Goal: Task Accomplishment & Management: Manage account settings

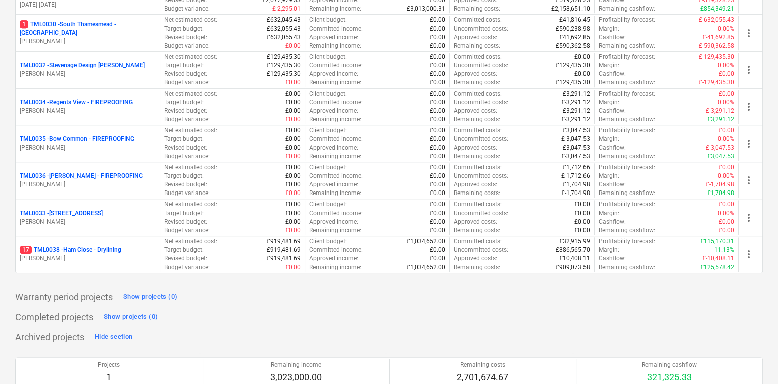
scroll to position [1197, 0]
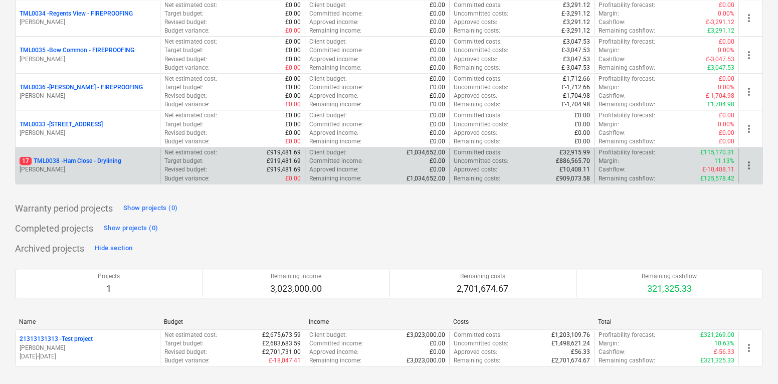
click at [111, 166] on p "[PERSON_NAME]" at bounding box center [88, 170] width 136 height 9
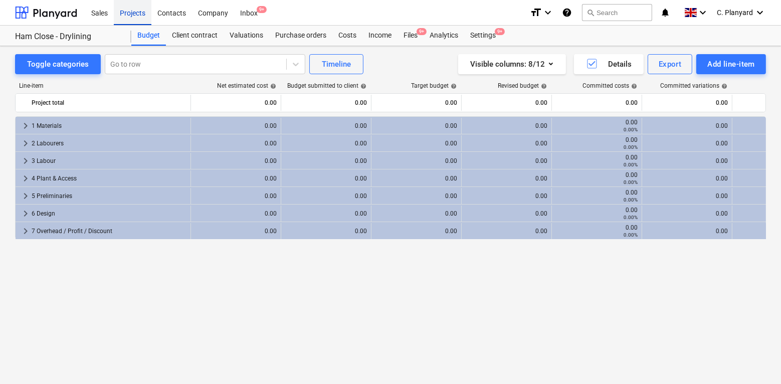
click at [133, 13] on div "Projects" at bounding box center [133, 12] width 38 height 26
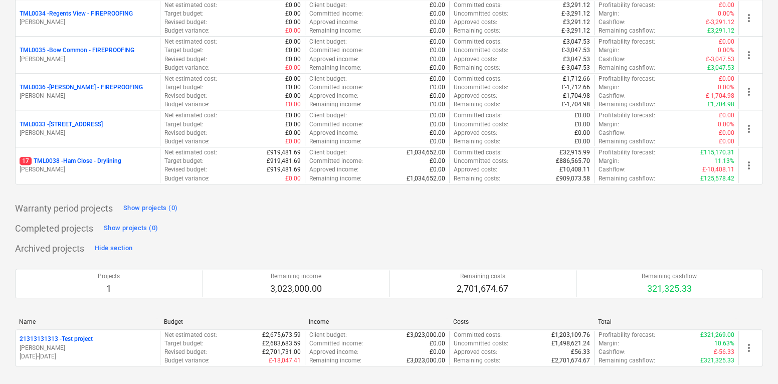
scroll to position [1108, 0]
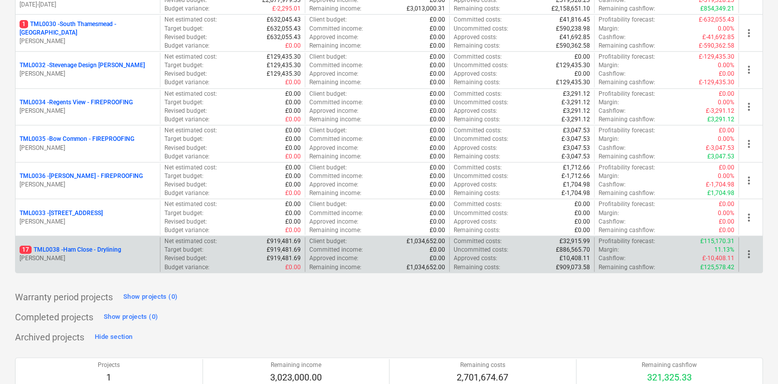
click at [124, 254] on p "[PERSON_NAME]" at bounding box center [88, 258] width 136 height 9
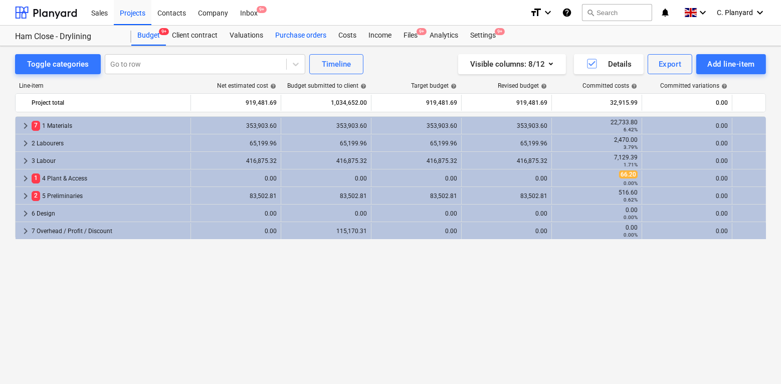
click at [299, 33] on div "Purchase orders" at bounding box center [300, 36] width 63 height 20
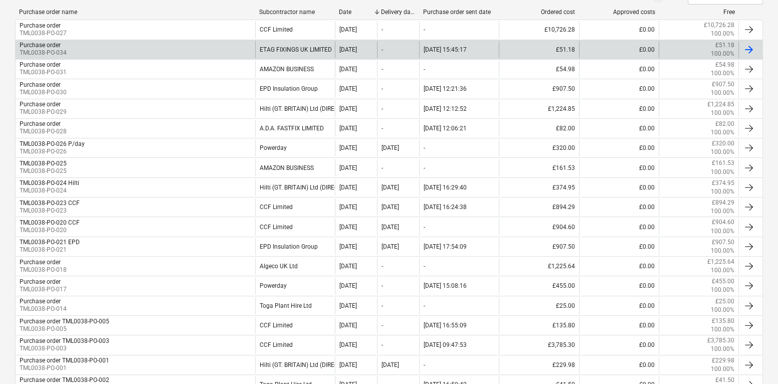
scroll to position [233, 0]
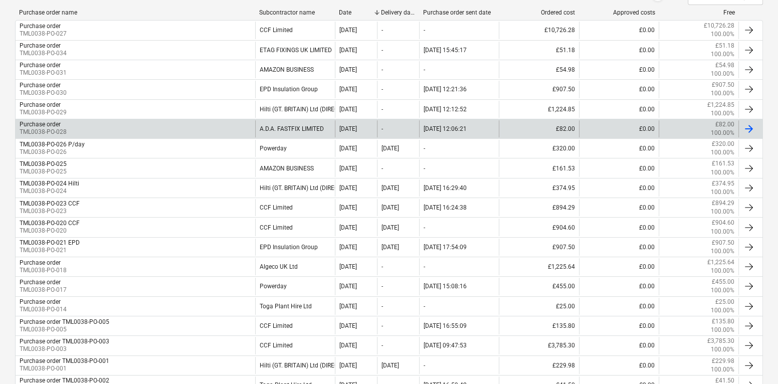
click at [223, 122] on div "Purchase order TML0038-PO-028" at bounding box center [136, 128] width 240 height 17
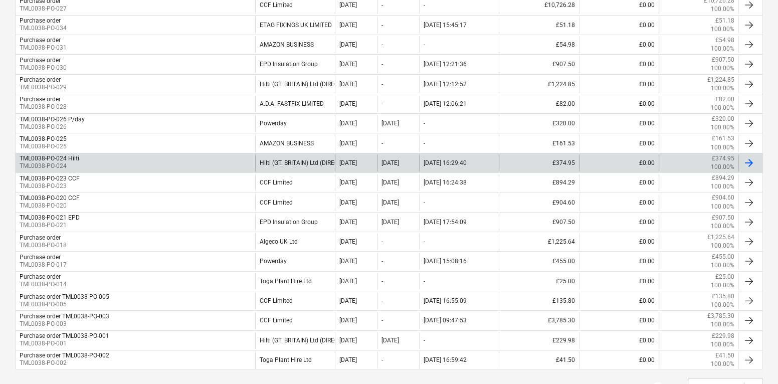
scroll to position [258, 0]
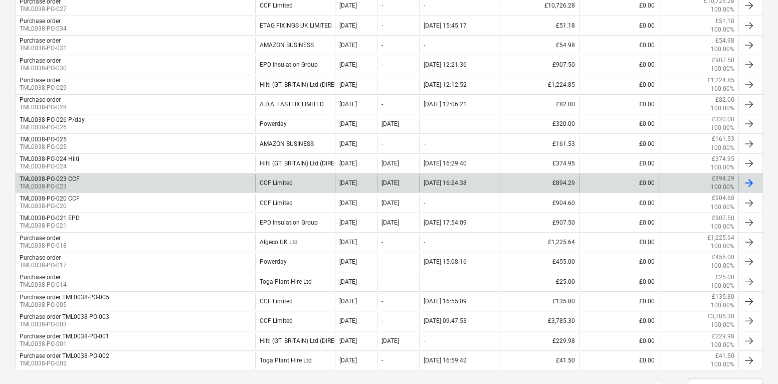
click at [171, 180] on div "TML0038-PO-023 CCF TML0038-PO-023" at bounding box center [136, 183] width 240 height 17
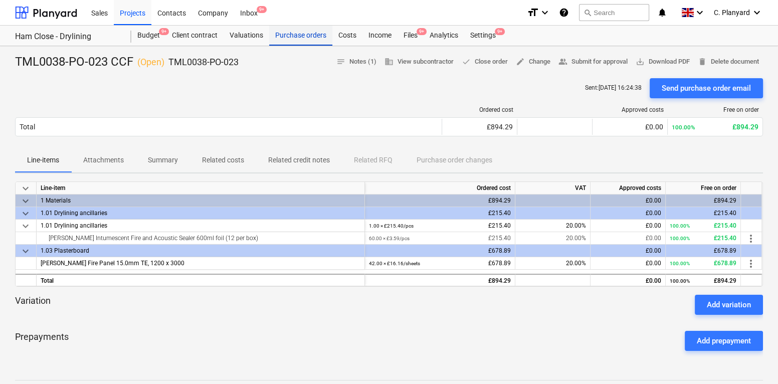
click at [288, 36] on div "Purchase orders" at bounding box center [300, 36] width 63 height 20
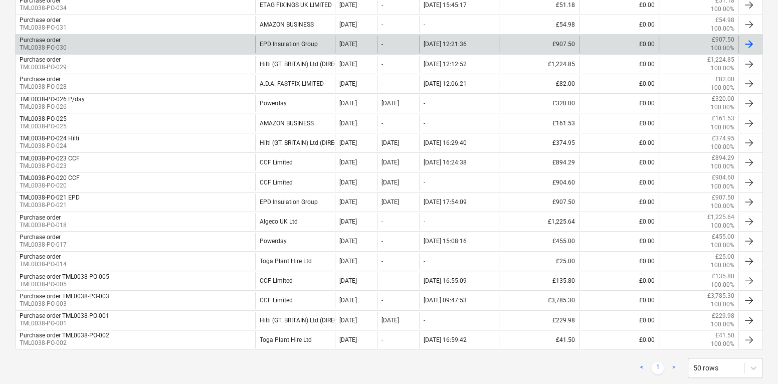
scroll to position [298, 0]
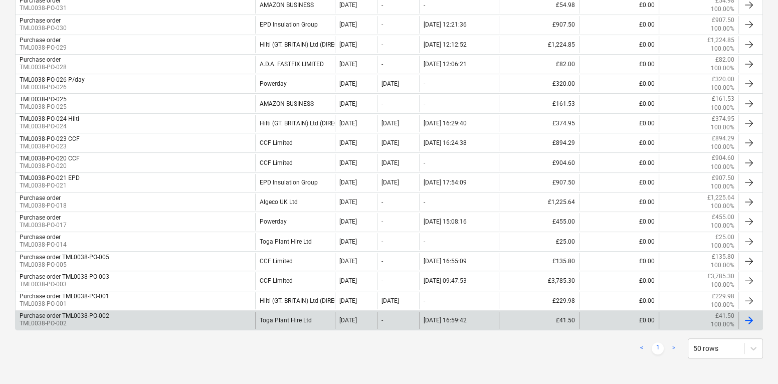
click at [199, 314] on div "Purchase order TML0038-PO-002 TML0038-PO-002" at bounding box center [136, 320] width 240 height 17
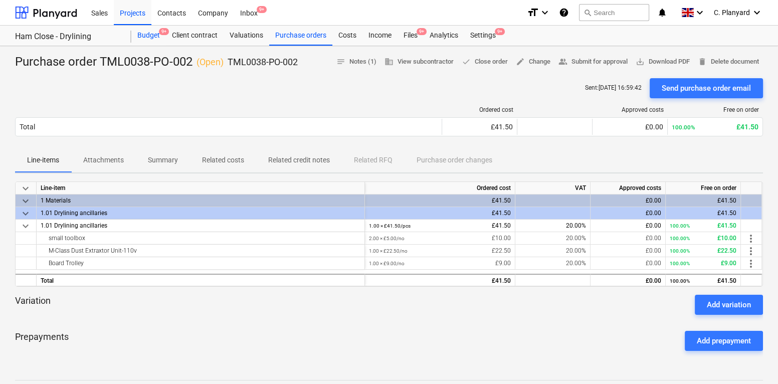
click at [151, 35] on div "Budget 9+" at bounding box center [148, 36] width 35 height 20
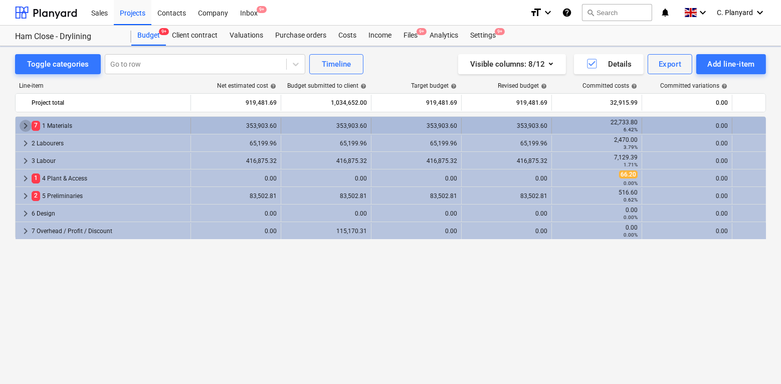
click at [25, 128] on span "keyboard_arrow_right" at bounding box center [26, 126] width 12 height 12
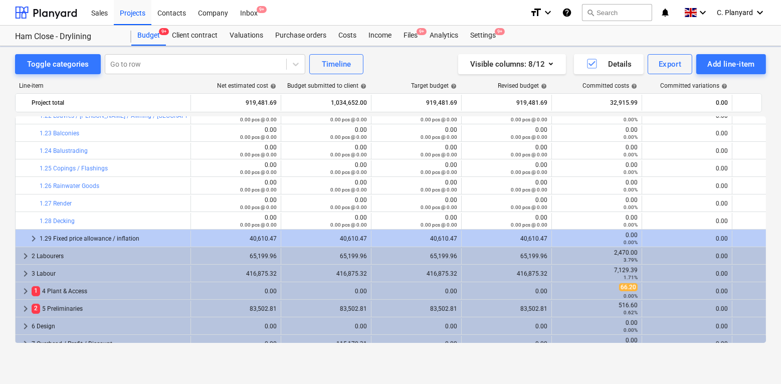
scroll to position [396, 0]
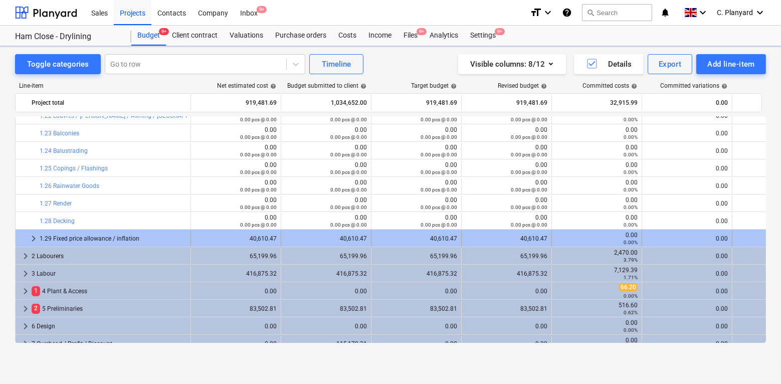
click at [33, 237] on span "keyboard_arrow_right" at bounding box center [34, 239] width 12 height 12
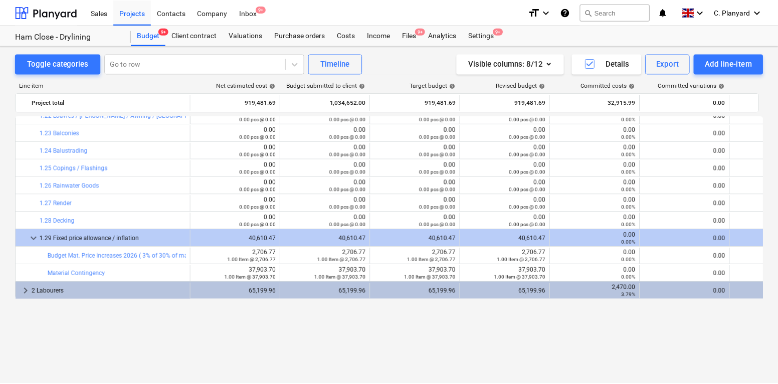
scroll to position [0, 0]
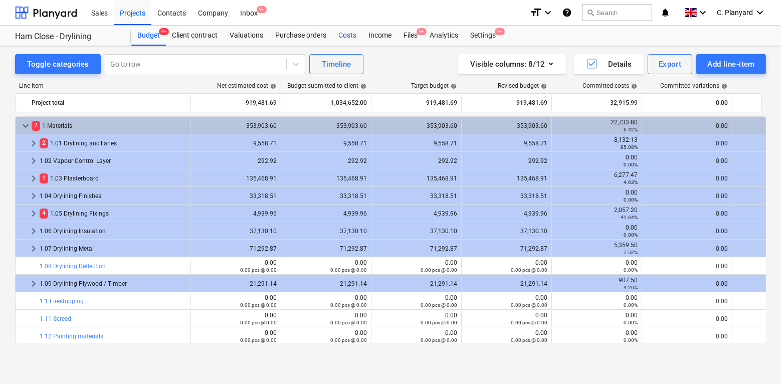
click at [346, 44] on div "Costs" at bounding box center [348, 36] width 30 height 20
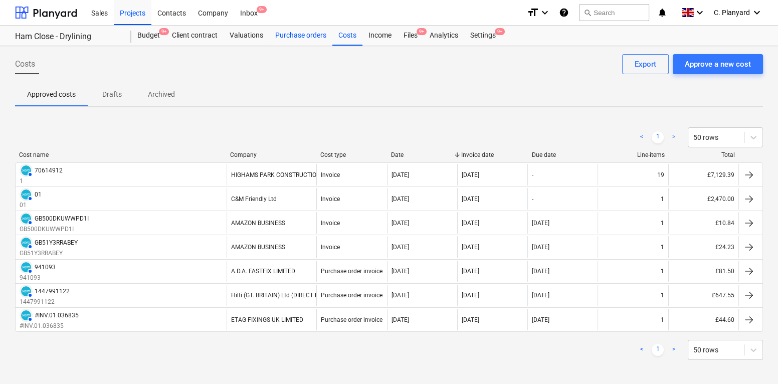
click at [304, 36] on div "Purchase orders" at bounding box center [300, 36] width 63 height 20
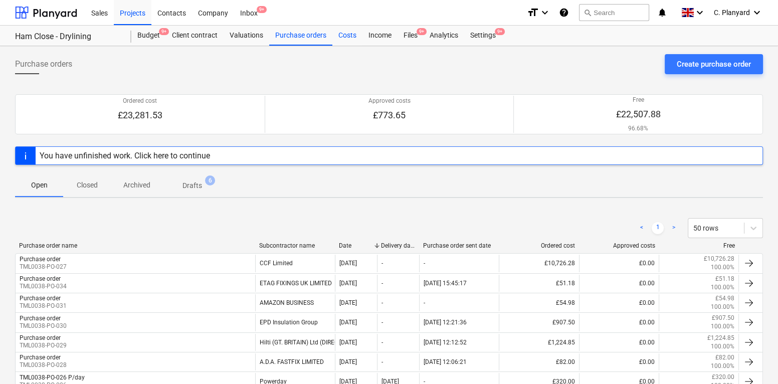
click at [343, 36] on div "Costs" at bounding box center [348, 36] width 30 height 20
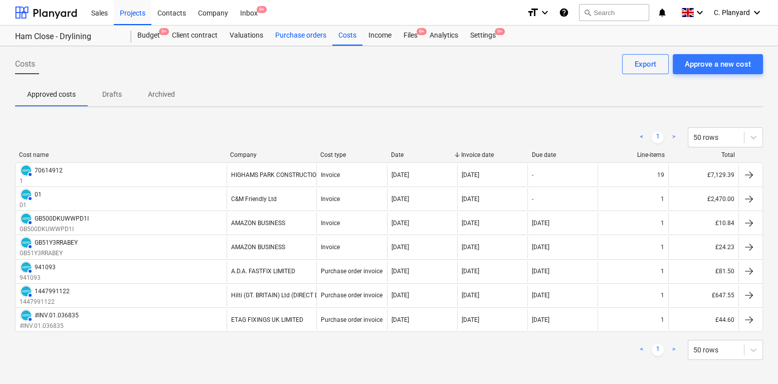
click at [298, 34] on div "Purchase orders" at bounding box center [300, 36] width 63 height 20
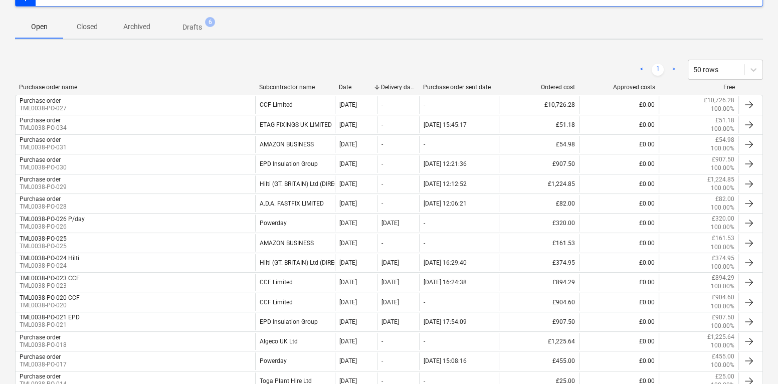
scroll to position [298, 0]
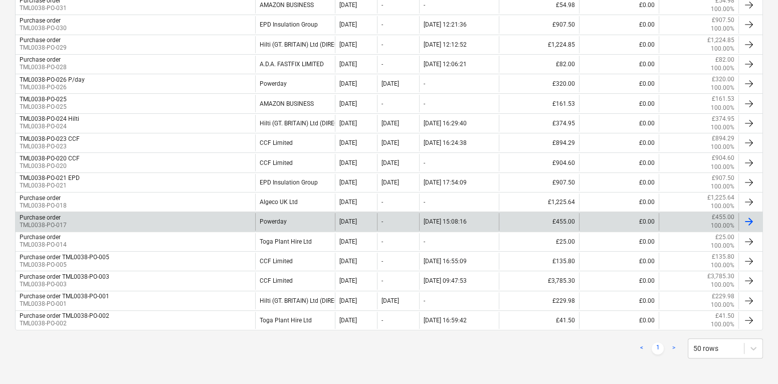
click at [229, 217] on div "Purchase order TML0038-PO-017" at bounding box center [136, 221] width 240 height 17
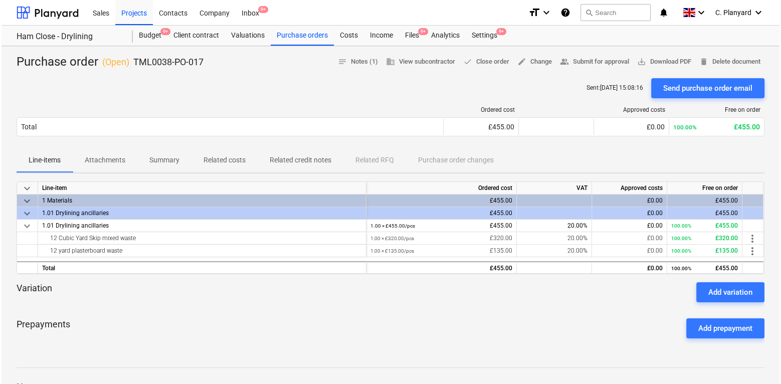
scroll to position [19, 0]
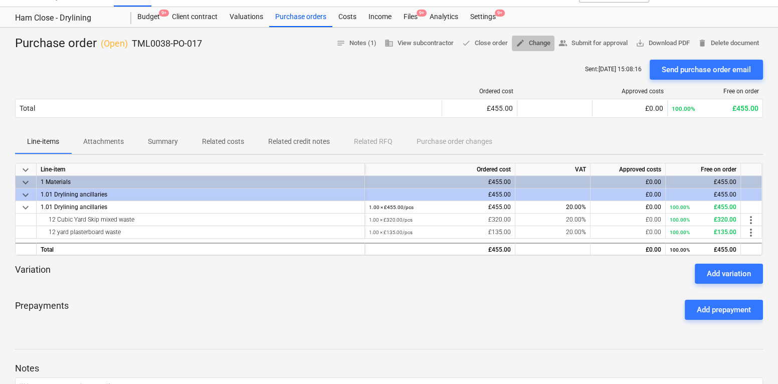
click at [531, 42] on span "edit Change" at bounding box center [533, 44] width 35 height 12
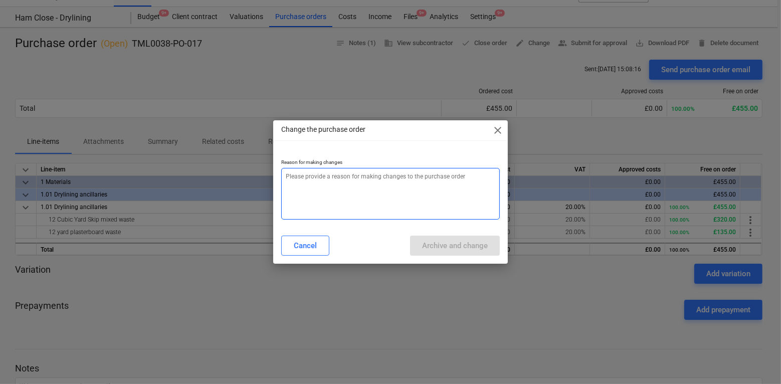
click at [373, 192] on textarea at bounding box center [390, 194] width 218 height 52
type textarea "x"
type textarea "T"
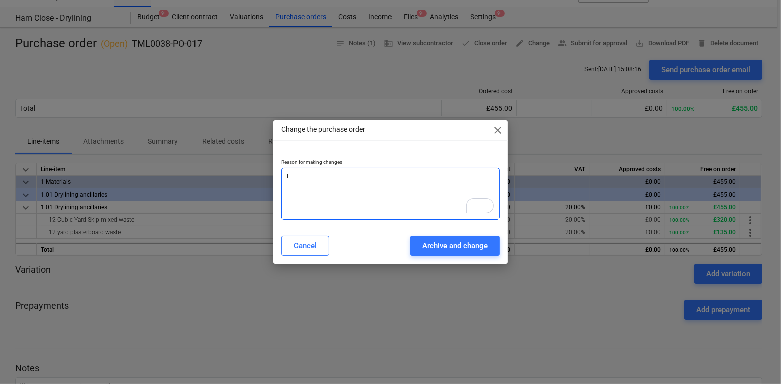
type textarea "x"
type textarea "Tie"
type textarea "x"
type textarea "Tie"
type textarea "x"
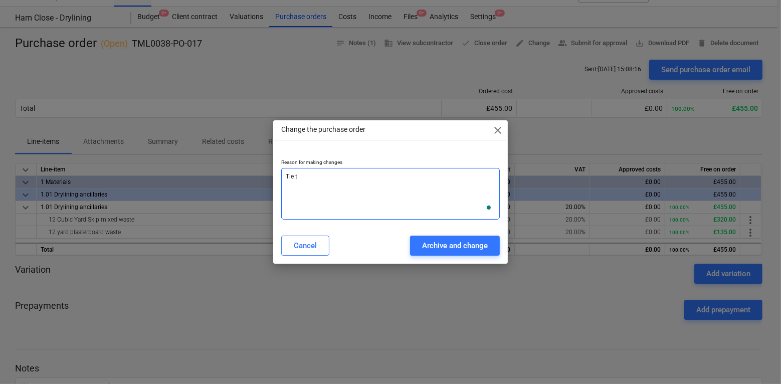
type textarea "Tie to"
type textarea "x"
type textarea "Tie to"
type textarea "x"
type textarea "Tie to c"
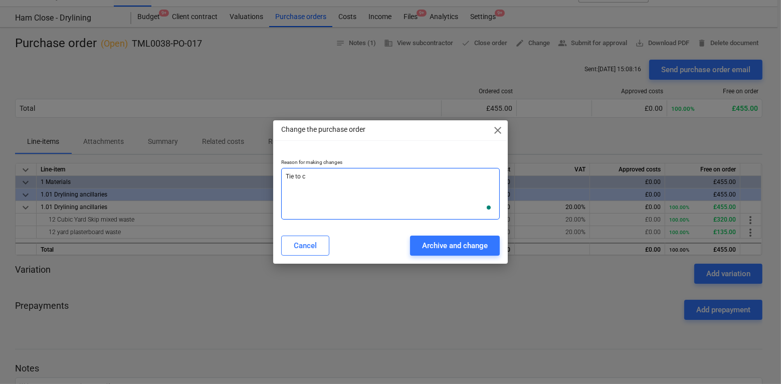
type textarea "x"
type textarea "Tie to cor"
type textarea "x"
type textarea "Tie to corr"
type textarea "x"
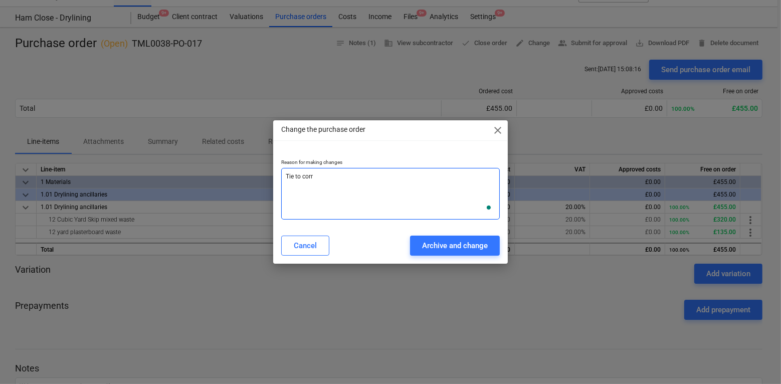
type textarea "Tie to corre"
type textarea "x"
type textarea "Tie to correc"
type textarea "x"
type textarea "Tie to correct"
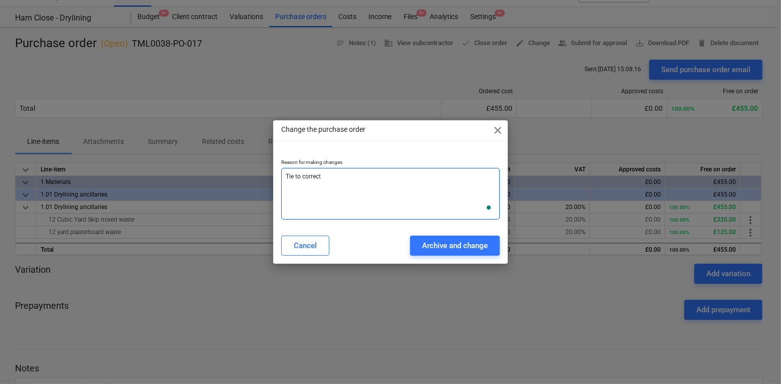
type textarea "x"
type textarea "Tie to correct"
type textarea "x"
type textarea "Tie to correct m"
type textarea "x"
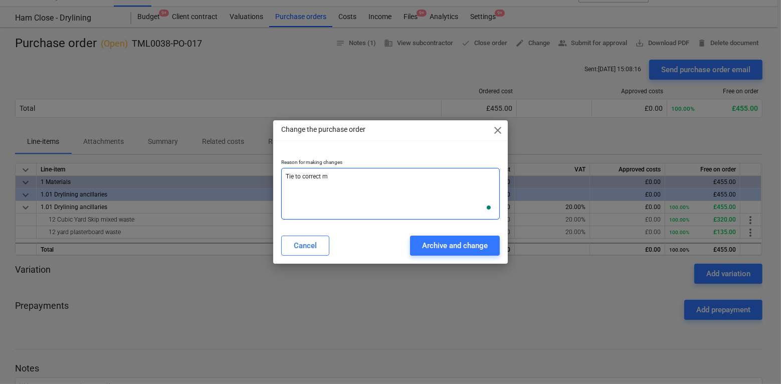
type textarea "Tie to correct ma"
type textarea "x"
type textarea "Tie to correct mat"
type textarea "x"
type textarea "Tie to correct mate"
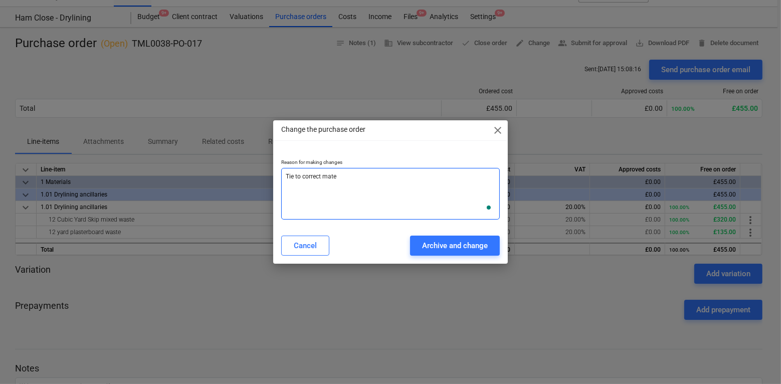
type textarea "x"
type textarea "Tie to correct mater"
type textarea "x"
type textarea "Tie to correct materi"
type textarea "x"
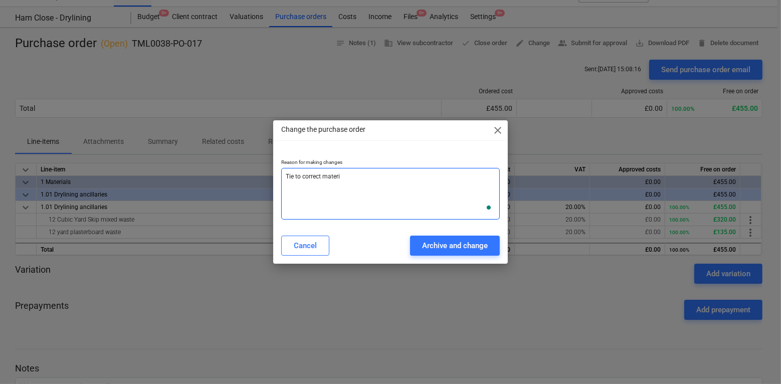
type textarea "Tie to correct materia"
type textarea "x"
type textarea "Tie to correct material"
type textarea "x"
type textarea "Tie to correct material"
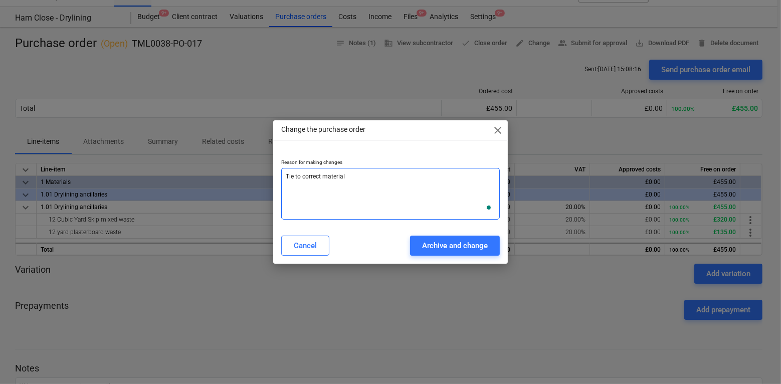
type textarea "x"
type textarea "Tie to correct material i"
type textarea "x"
type textarea "Tie to correct material it"
type textarea "x"
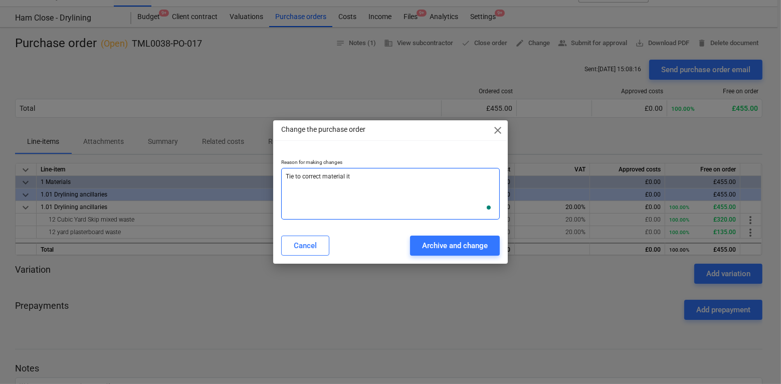
type textarea "Tie to correct material ite"
type textarea "x"
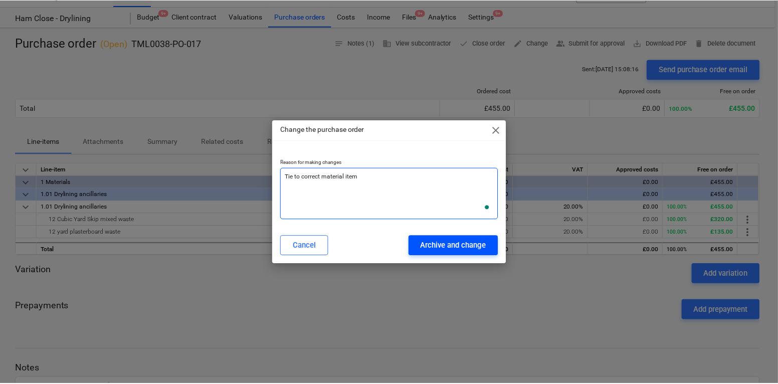
scroll to position [0, 0]
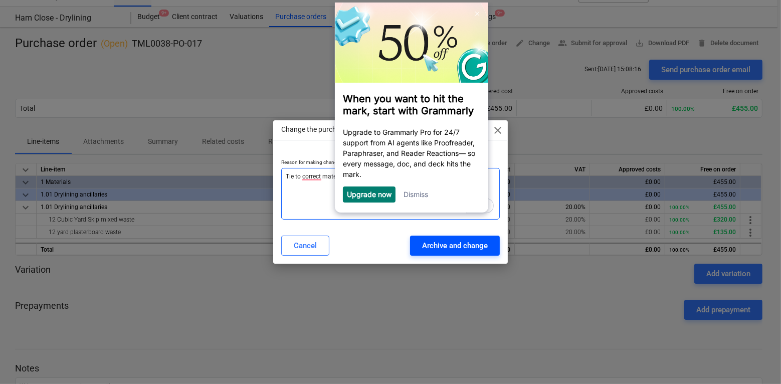
type textarea "Tie to correct material item"
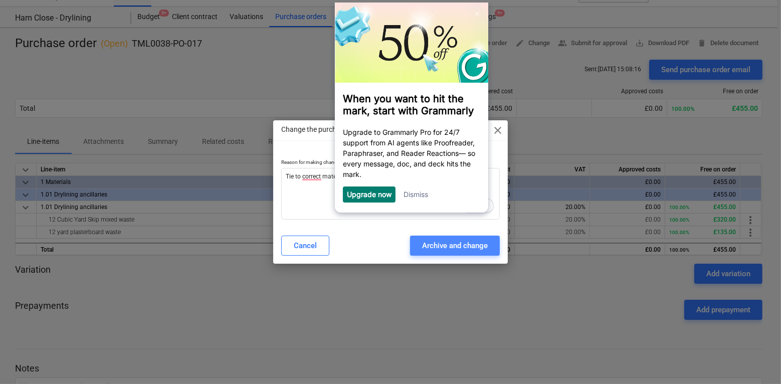
click at [430, 245] on div "Archive and change" at bounding box center [455, 245] width 66 height 13
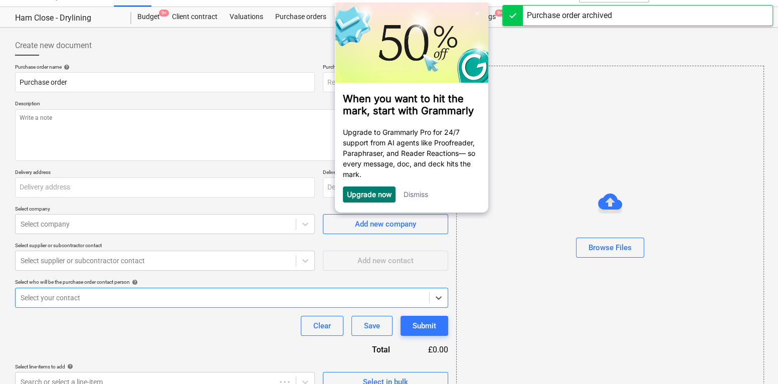
type textarea "x"
type input "TML0038-PO-017"
type textarea "Good afternoon,, Please place an order for attached, delivery for 22/09 please.…"
type input "[STREET_ADDRESS]"
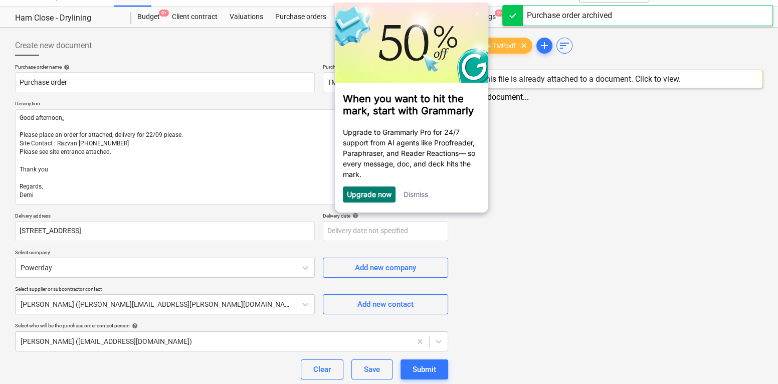
click at [410, 197] on link "Dismiss" at bounding box center [415, 194] width 25 height 9
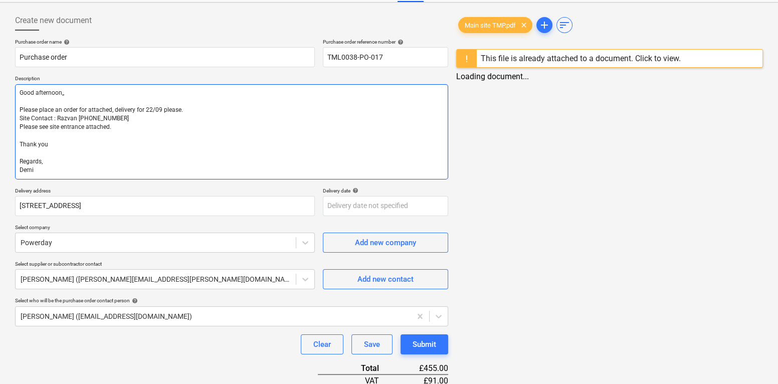
scroll to position [42, 0]
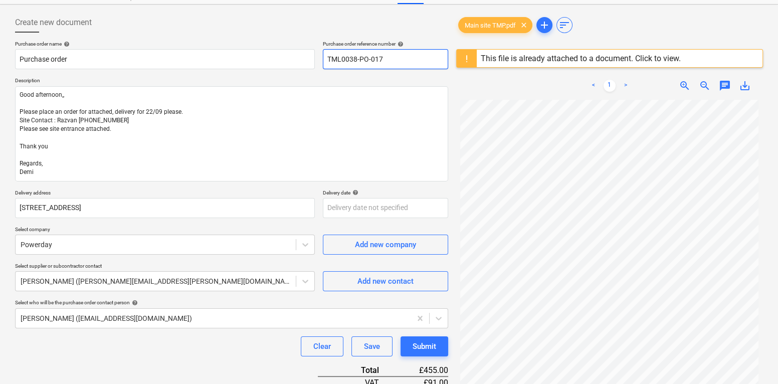
click at [358, 58] on input "TML0038-PO-017" at bounding box center [385, 59] width 125 height 20
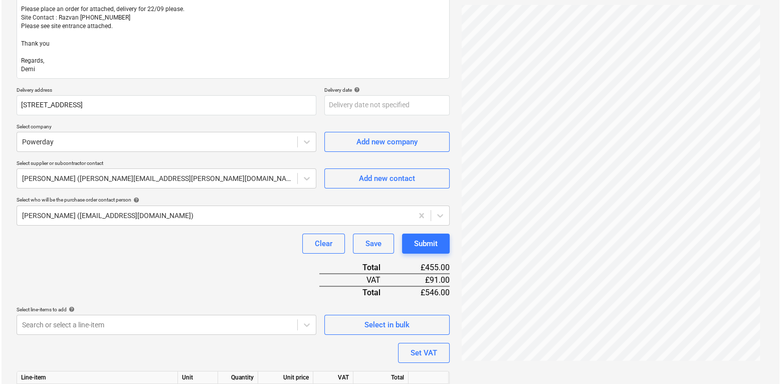
scroll to position [221, 0]
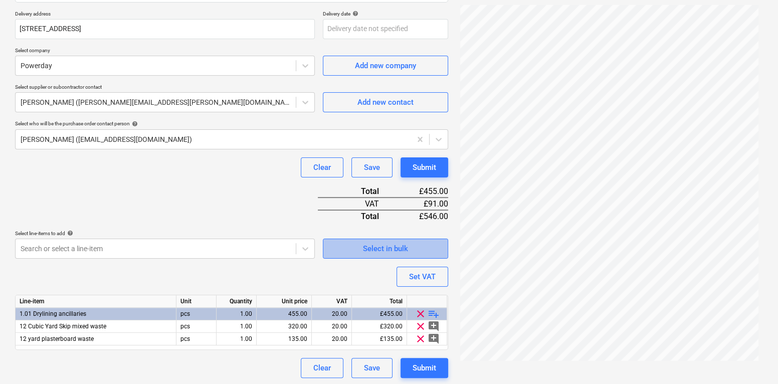
click at [336, 246] on span "Select in bulk" at bounding box center [386, 248] width 100 height 13
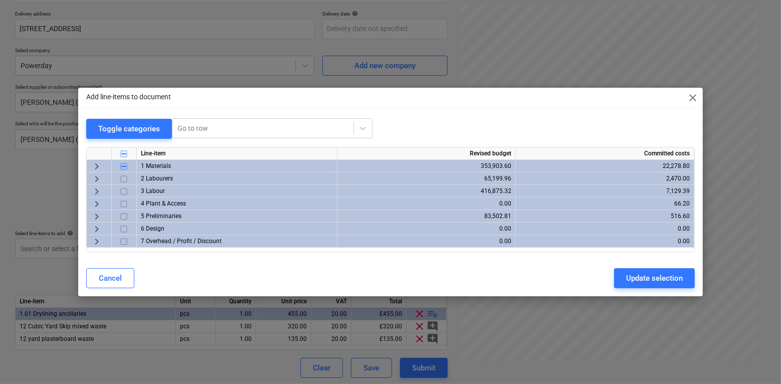
click at [96, 165] on span "keyboard_arrow_right" at bounding box center [97, 166] width 12 height 12
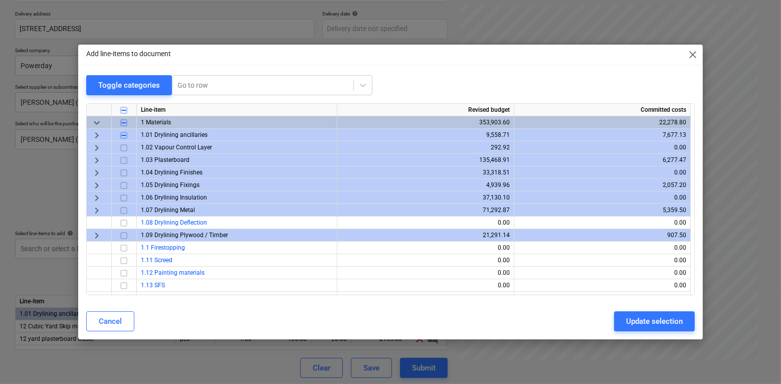
click at [50, 286] on div "Add line-items to document close Toggle categories Go to row Line-item Revised …" at bounding box center [390, 192] width 781 height 384
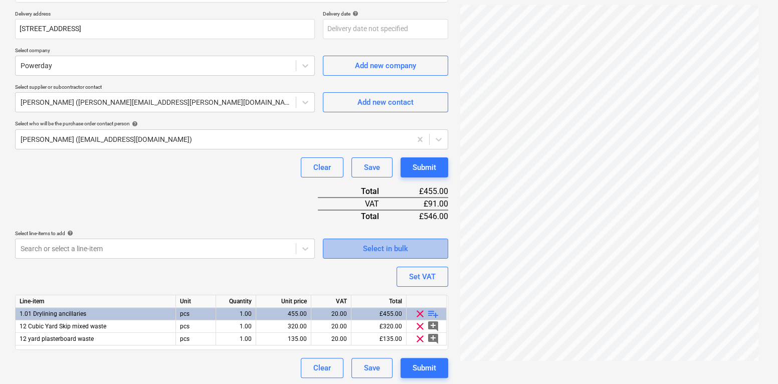
click at [359, 250] on span "Select in bulk" at bounding box center [386, 248] width 100 height 13
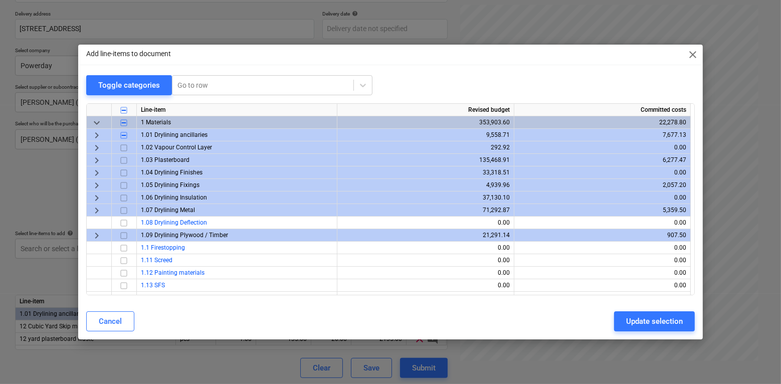
click at [21, 201] on div "Add line-items to document close Toggle categories Go to row Line-item Revised …" at bounding box center [390, 192] width 781 height 384
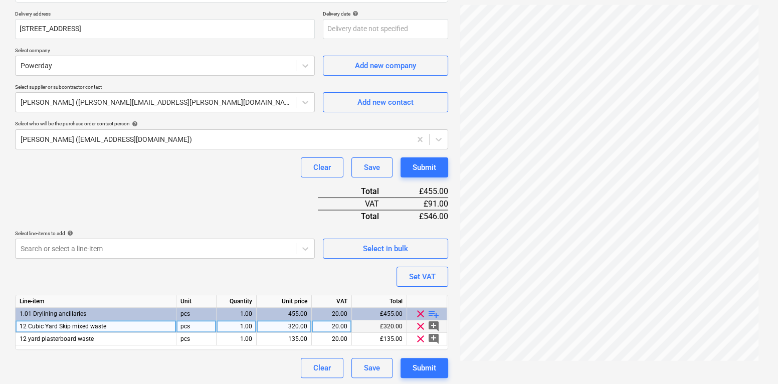
click at [74, 328] on span "12 Cubic Yard Skip mixed waste" at bounding box center [63, 326] width 87 height 7
click at [74, 328] on input "12 Cubic Yard Skip mixed waste" at bounding box center [96, 326] width 160 height 12
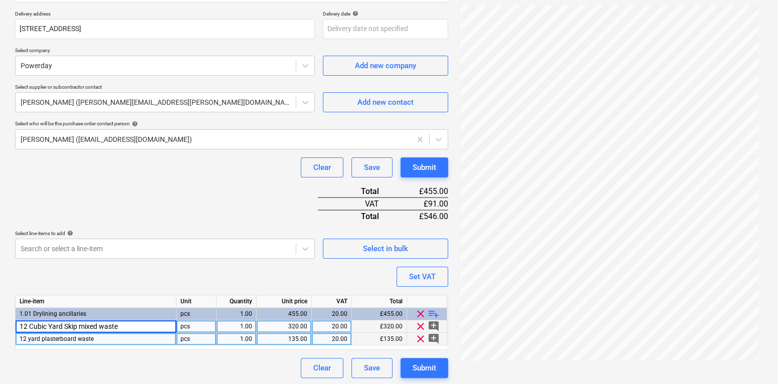
click at [75, 339] on span "12 yard plasterboard waste" at bounding box center [57, 339] width 74 height 7
click at [93, 283] on div "Purchase order name help Purchase order Purchase order reference number help TM…" at bounding box center [231, 120] width 433 height 517
click at [338, 249] on span "Select in bulk" at bounding box center [386, 248] width 100 height 13
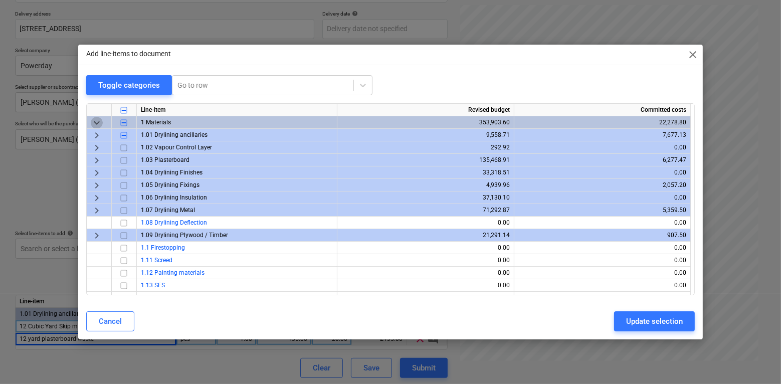
click at [96, 123] on span "keyboard_arrow_down" at bounding box center [97, 123] width 12 height 12
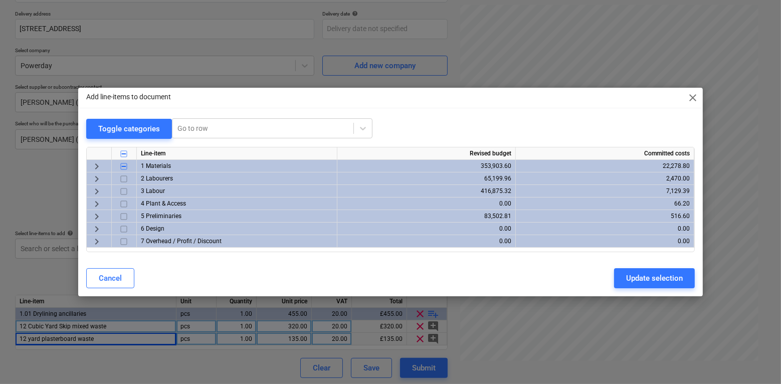
click at [97, 215] on span "keyboard_arrow_right" at bounding box center [97, 217] width 12 height 12
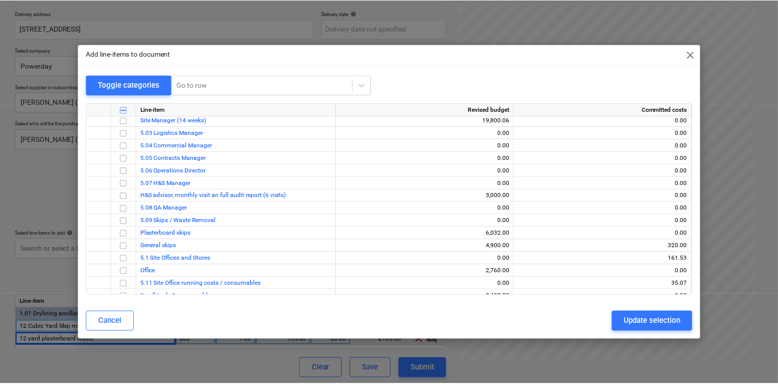
scroll to position [108, 0]
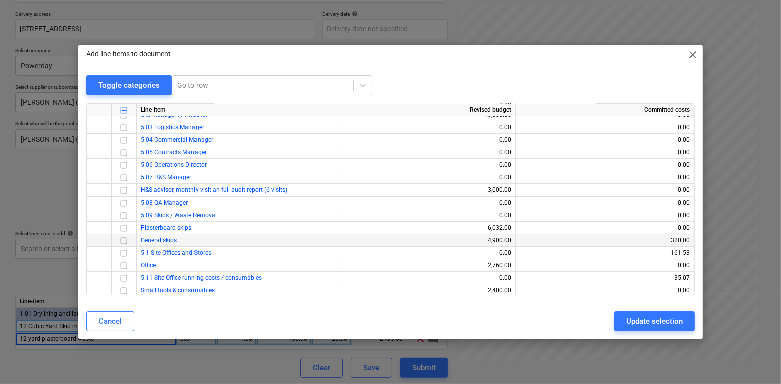
click at [123, 241] on input "checkbox" at bounding box center [124, 241] width 12 height 12
click at [124, 228] on input "checkbox" at bounding box center [124, 228] width 12 height 12
click at [634, 320] on div "Update selection" at bounding box center [654, 321] width 57 height 13
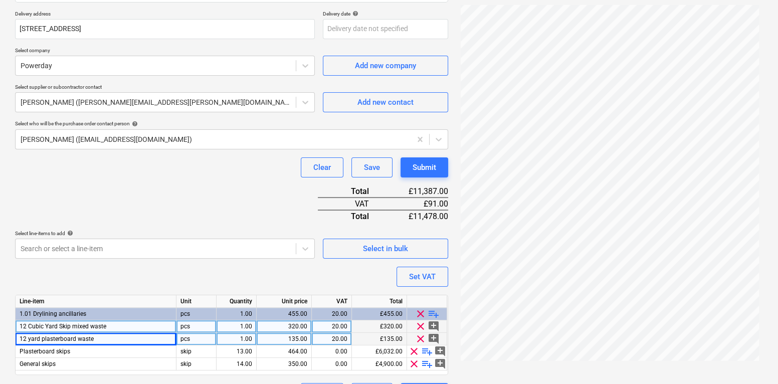
scroll to position [246, 0]
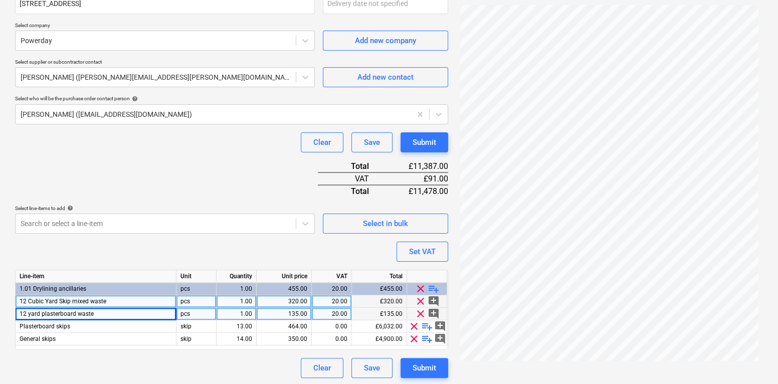
click at [100, 312] on div "12 yard plasterboard waste" at bounding box center [96, 314] width 161 height 13
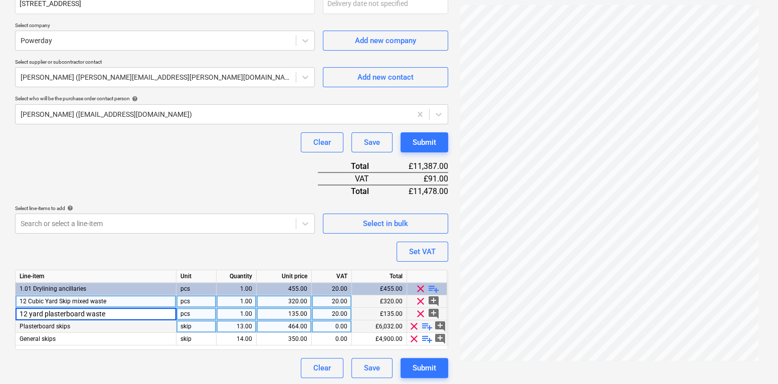
click at [425, 323] on span "playlist_add" at bounding box center [427, 326] width 12 height 12
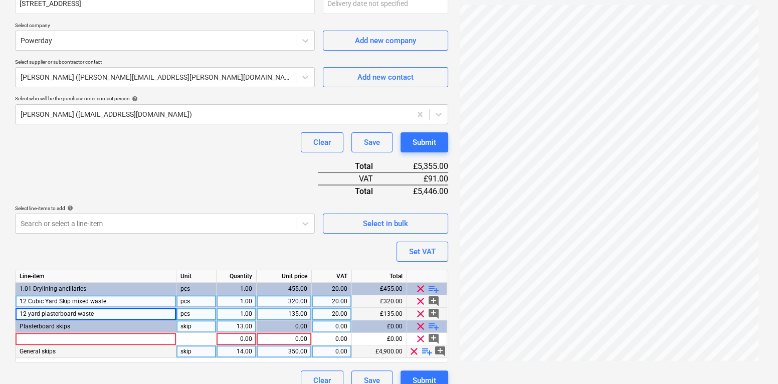
click at [425, 349] on span "playlist_add" at bounding box center [427, 352] width 12 height 12
type textarea "x"
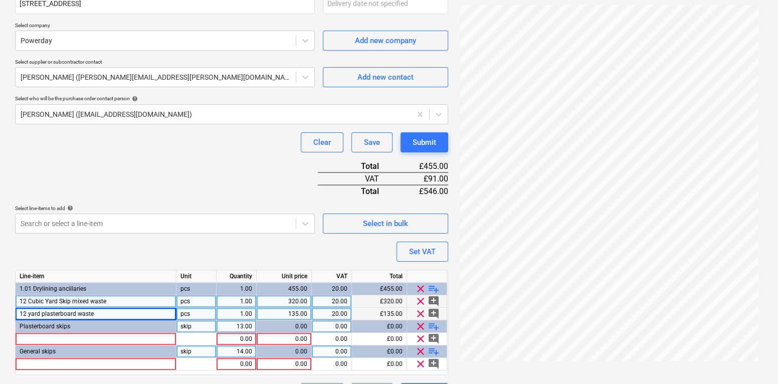
click at [146, 304] on div "12 Cubic Yard Skip mixed waste" at bounding box center [96, 301] width 161 height 13
click at [146, 304] on input "12 Cubic Yard Skip mixed waste" at bounding box center [96, 301] width 160 height 12
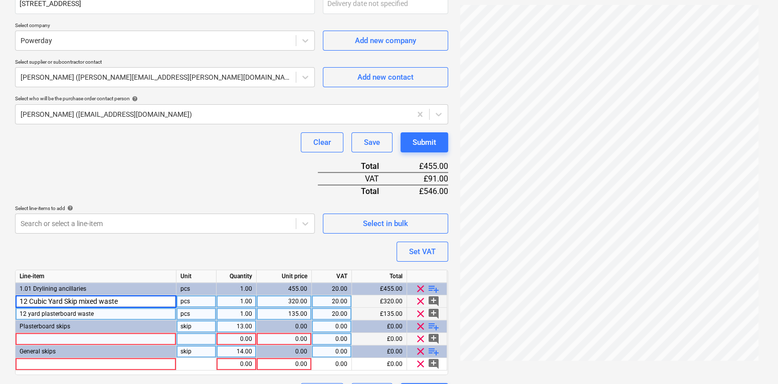
click at [106, 334] on div at bounding box center [96, 339] width 161 height 13
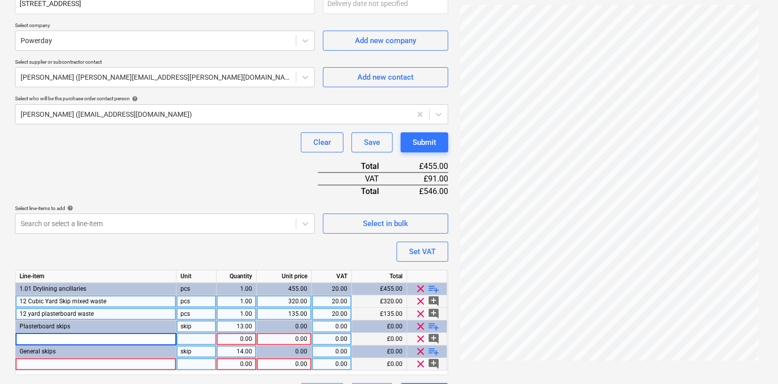
click at [89, 362] on div at bounding box center [96, 364] width 161 height 13
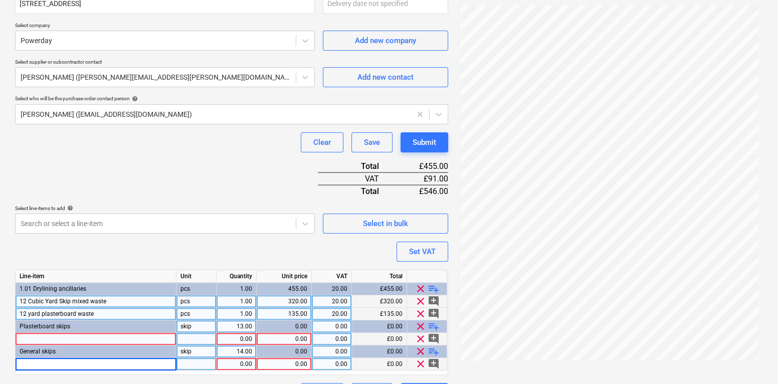
type input "12 Cubic Yard Skip mixed waste"
type textarea "x"
click at [236, 361] on div "0.00" at bounding box center [237, 364] width 32 height 13
click at [287, 363] on div "0.00" at bounding box center [284, 364] width 47 height 13
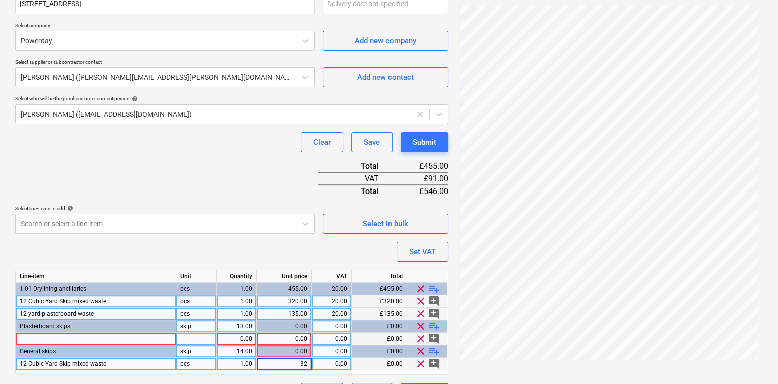
type input "320"
type textarea "x"
click at [138, 314] on div "12 yard plasterboard waste" at bounding box center [96, 314] width 161 height 13
click at [138, 314] on input "12 yard plasterboard waste" at bounding box center [96, 314] width 160 height 12
click at [113, 346] on div "General skips" at bounding box center [96, 352] width 161 height 13
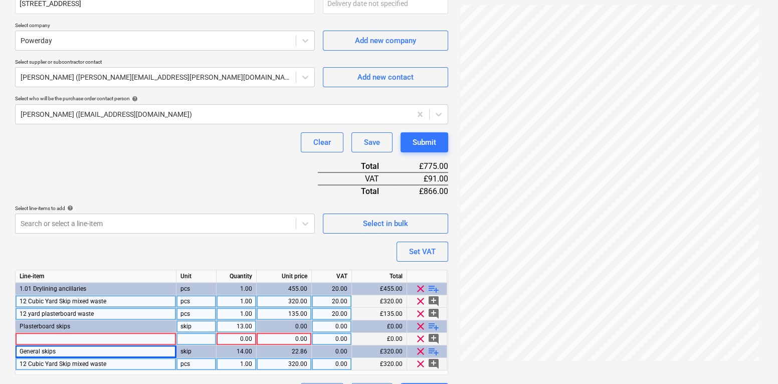
click at [114, 339] on div at bounding box center [96, 339] width 161 height 13
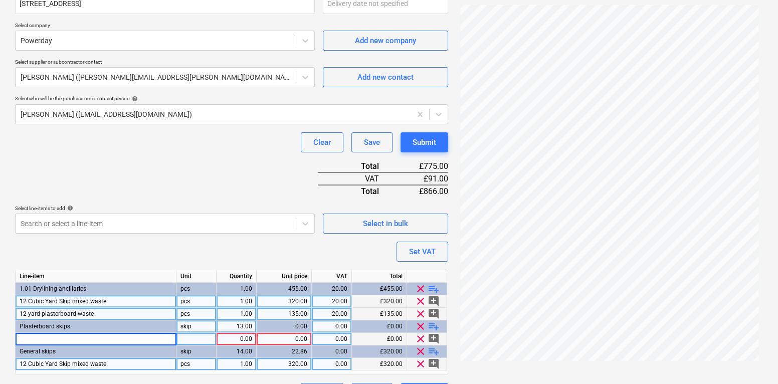
type input "12 yard plasterboard waste"
type textarea "x"
click at [235, 340] on div "0.00" at bounding box center [237, 339] width 32 height 13
click at [287, 337] on div "0.00" at bounding box center [284, 339] width 47 height 13
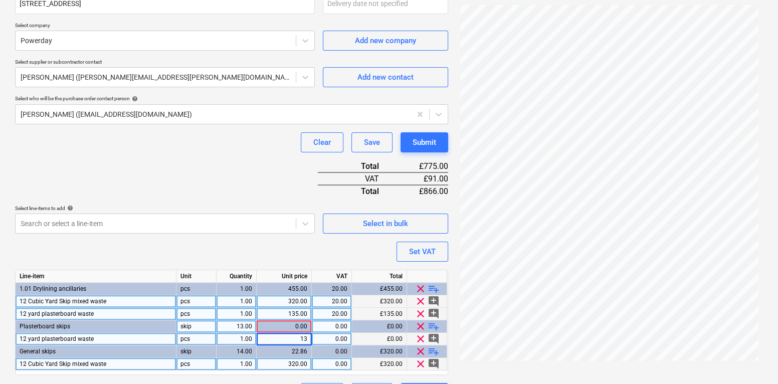
type input "135"
click at [301, 316] on div "135.00" at bounding box center [284, 314] width 47 height 13
click at [421, 298] on span "clear" at bounding box center [421, 301] width 12 height 12
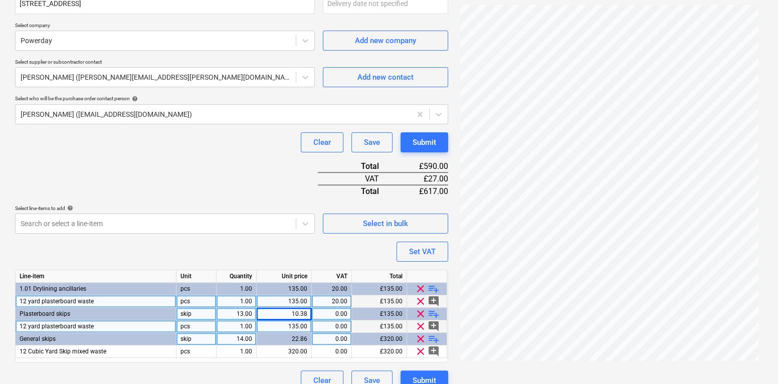
click at [421, 298] on span "clear" at bounding box center [421, 301] width 12 height 12
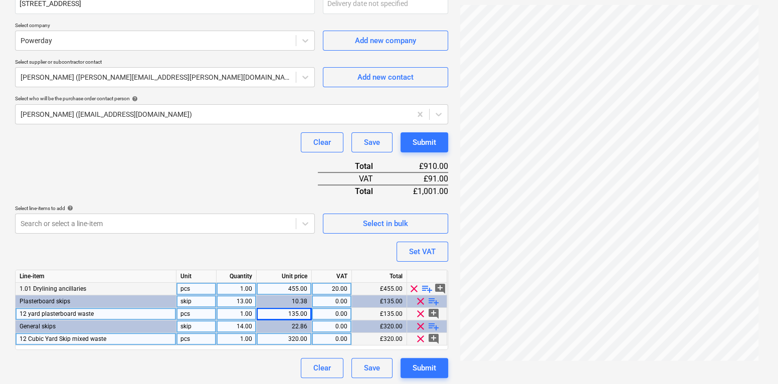
click at [412, 286] on span "clear" at bounding box center [414, 289] width 12 height 12
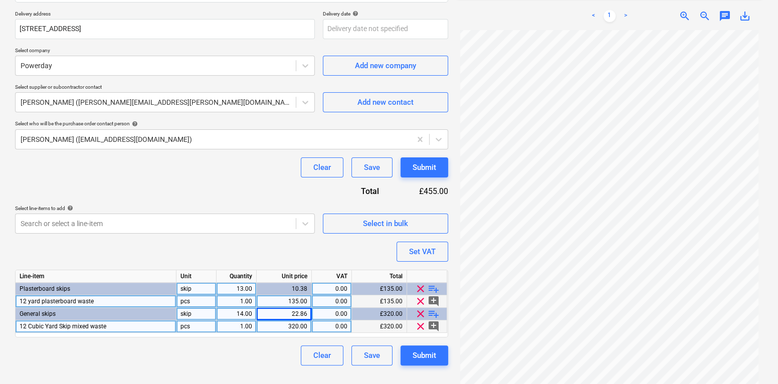
scroll to position [219, 0]
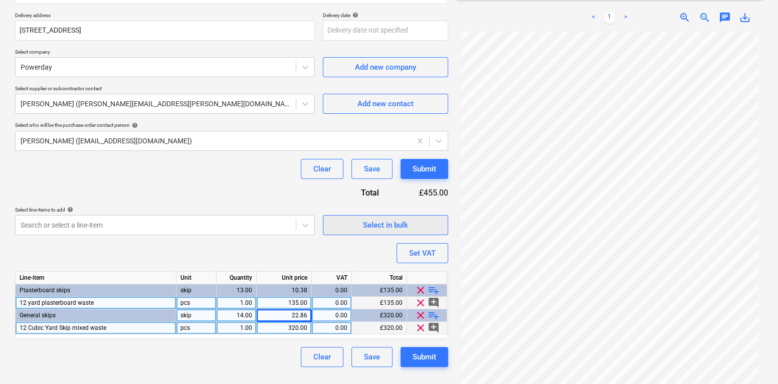
click at [353, 226] on span "Select in bulk" at bounding box center [386, 225] width 100 height 13
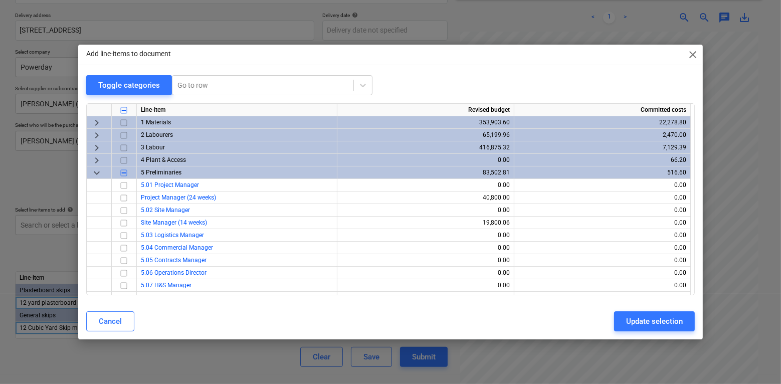
click at [96, 121] on span "keyboard_arrow_right" at bounding box center [97, 123] width 12 height 12
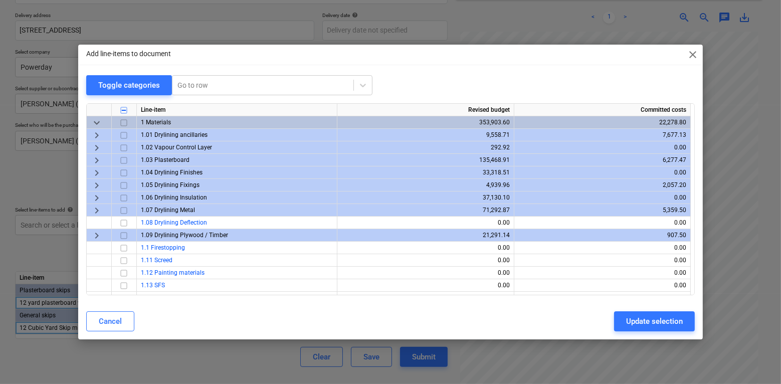
click at [97, 147] on span "keyboard_arrow_right" at bounding box center [97, 148] width 12 height 12
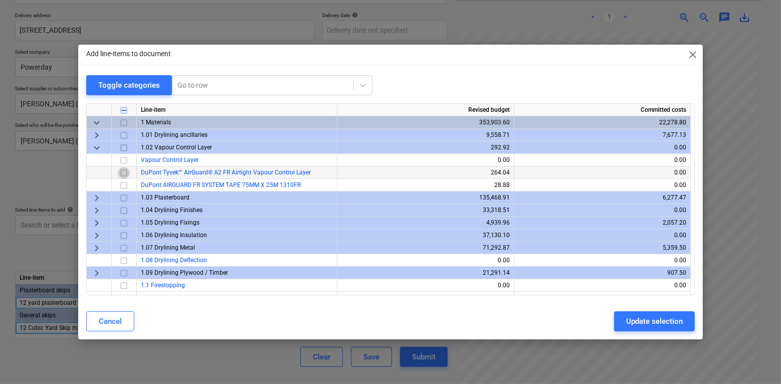
click at [123, 172] on input "checkbox" at bounding box center [124, 173] width 12 height 12
click at [663, 324] on div "Update selection" at bounding box center [654, 321] width 57 height 13
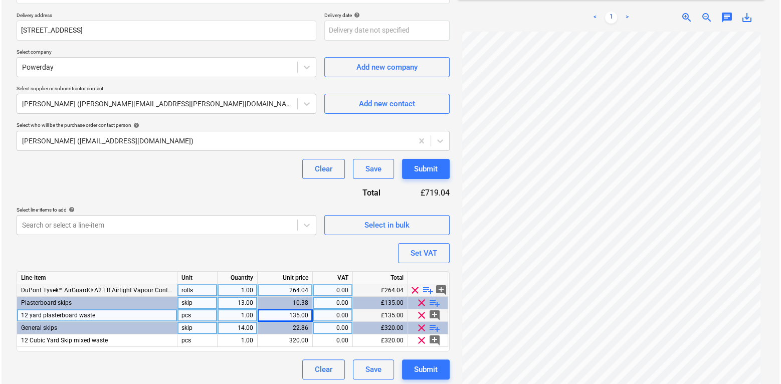
scroll to position [222, 0]
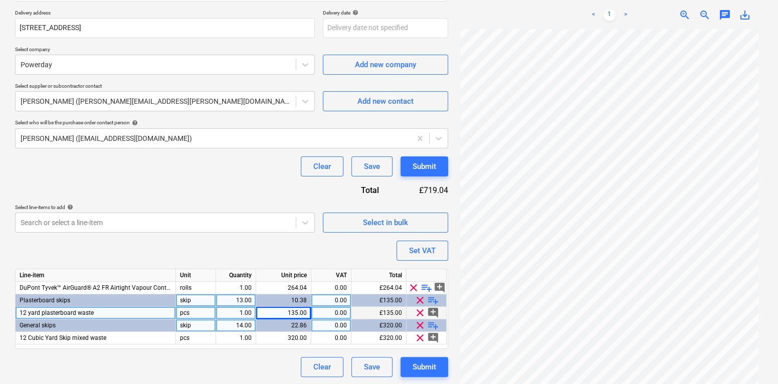
click at [415, 287] on span "clear" at bounding box center [414, 288] width 12 height 12
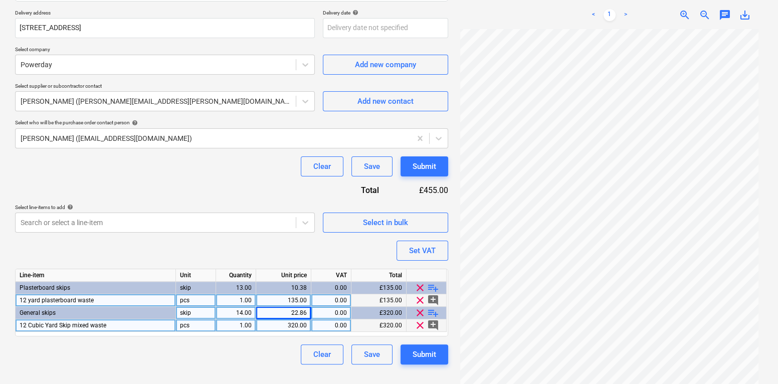
click at [298, 248] on div "Purchase order name help Purchase order Purchase order reference number help TM…" at bounding box center [231, 113] width 433 height 504
click at [419, 164] on div "Submit" at bounding box center [425, 166] width 24 height 13
type textarea "x"
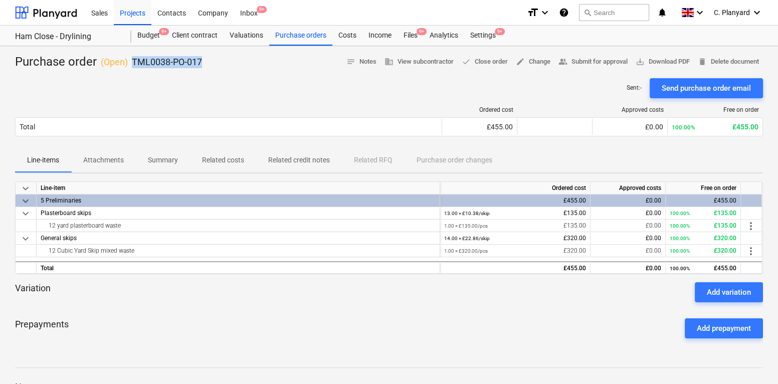
drag, startPoint x: 207, startPoint y: 61, endPoint x: 132, endPoint y: 60, distance: 74.7
click at [132, 60] on div "Purchase order ( Open ) TML0038-PO-017 notes Notes business View subcontractor …" at bounding box center [389, 62] width 748 height 16
click at [311, 35] on div "Purchase orders" at bounding box center [300, 36] width 63 height 20
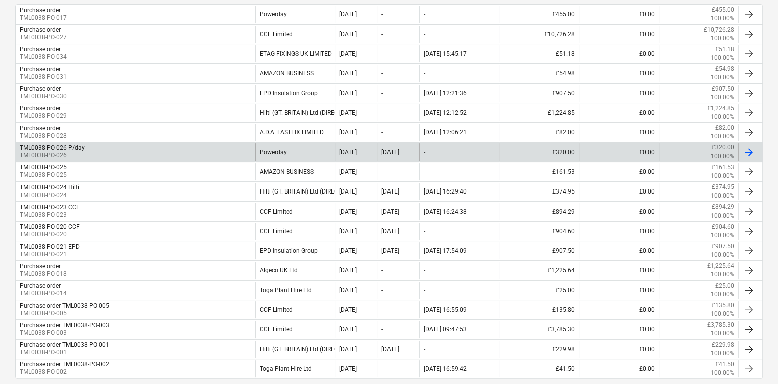
scroll to position [298, 0]
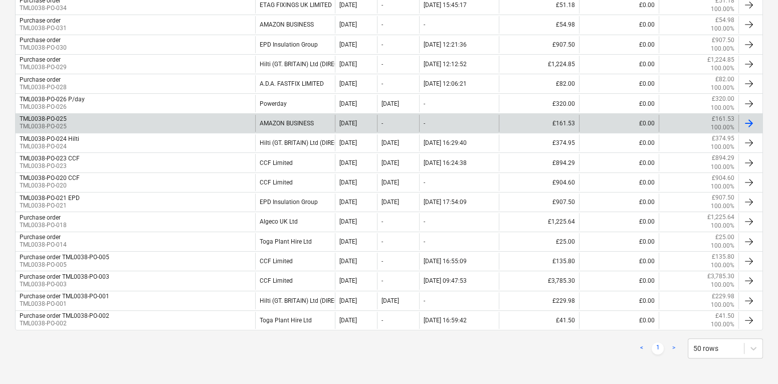
click at [226, 121] on div "TML0038-PO-025 TML0038-PO-025" at bounding box center [136, 123] width 240 height 17
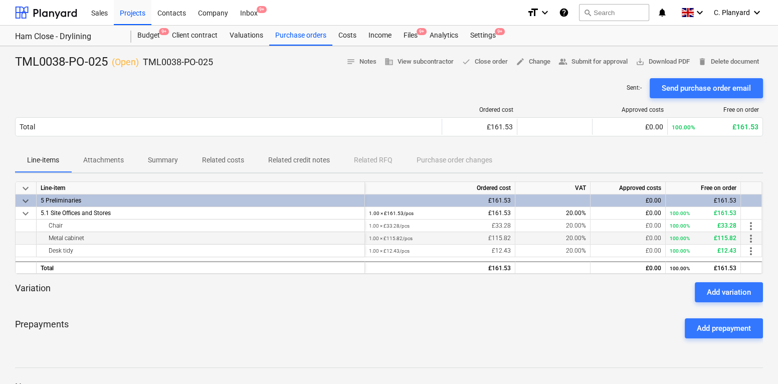
click at [75, 241] on div "Metal cabinet" at bounding box center [201, 238] width 320 height 12
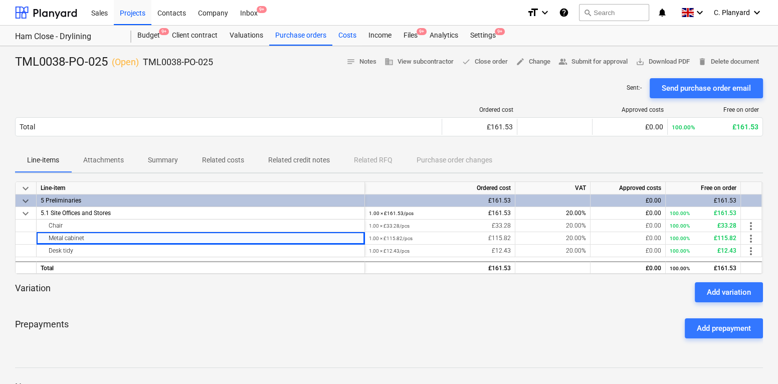
click at [349, 29] on div "Costs" at bounding box center [348, 36] width 30 height 20
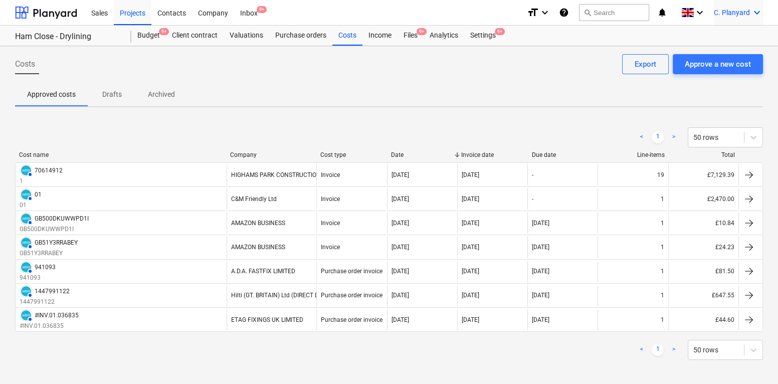
click at [750, 20] on div "C. Planyard keyboard_arrow_down" at bounding box center [738, 12] width 49 height 25
click at [714, 60] on div "Log out" at bounding box center [733, 55] width 60 height 16
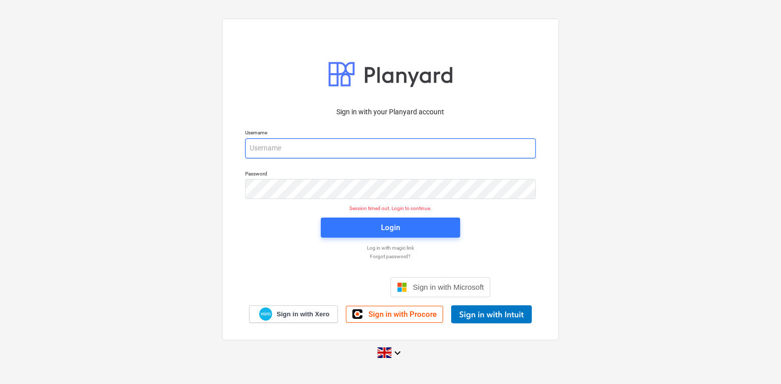
click at [303, 146] on input "email" at bounding box center [390, 148] width 291 height 20
type input "[PERSON_NAME][EMAIL_ADDRESS][DOMAIN_NAME]"
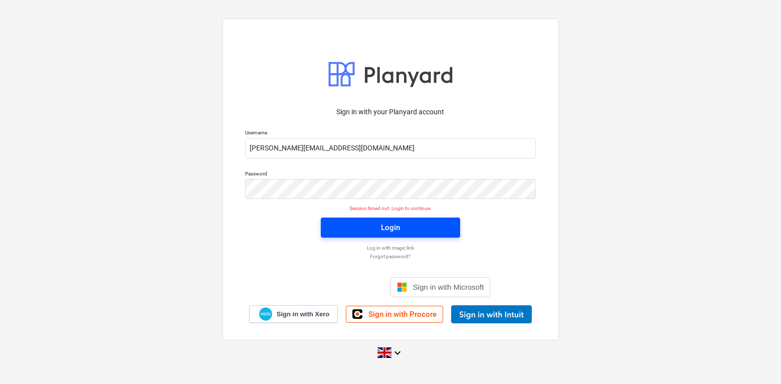
click at [335, 220] on button "Login" at bounding box center [390, 228] width 139 height 20
